Goal: Register for event/course

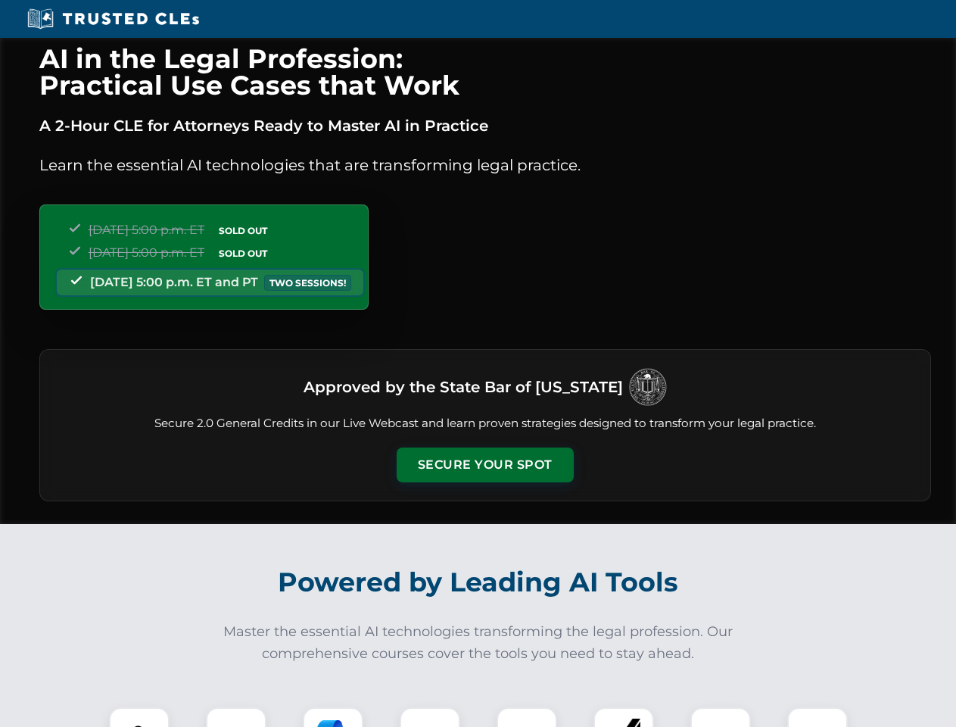
click at [485, 465] on button "Secure Your Spot" at bounding box center [485, 464] width 177 height 35
click at [139, 717] on img at bounding box center [139, 738] width 44 height 44
